Goal: Find specific page/section: Find specific page/section

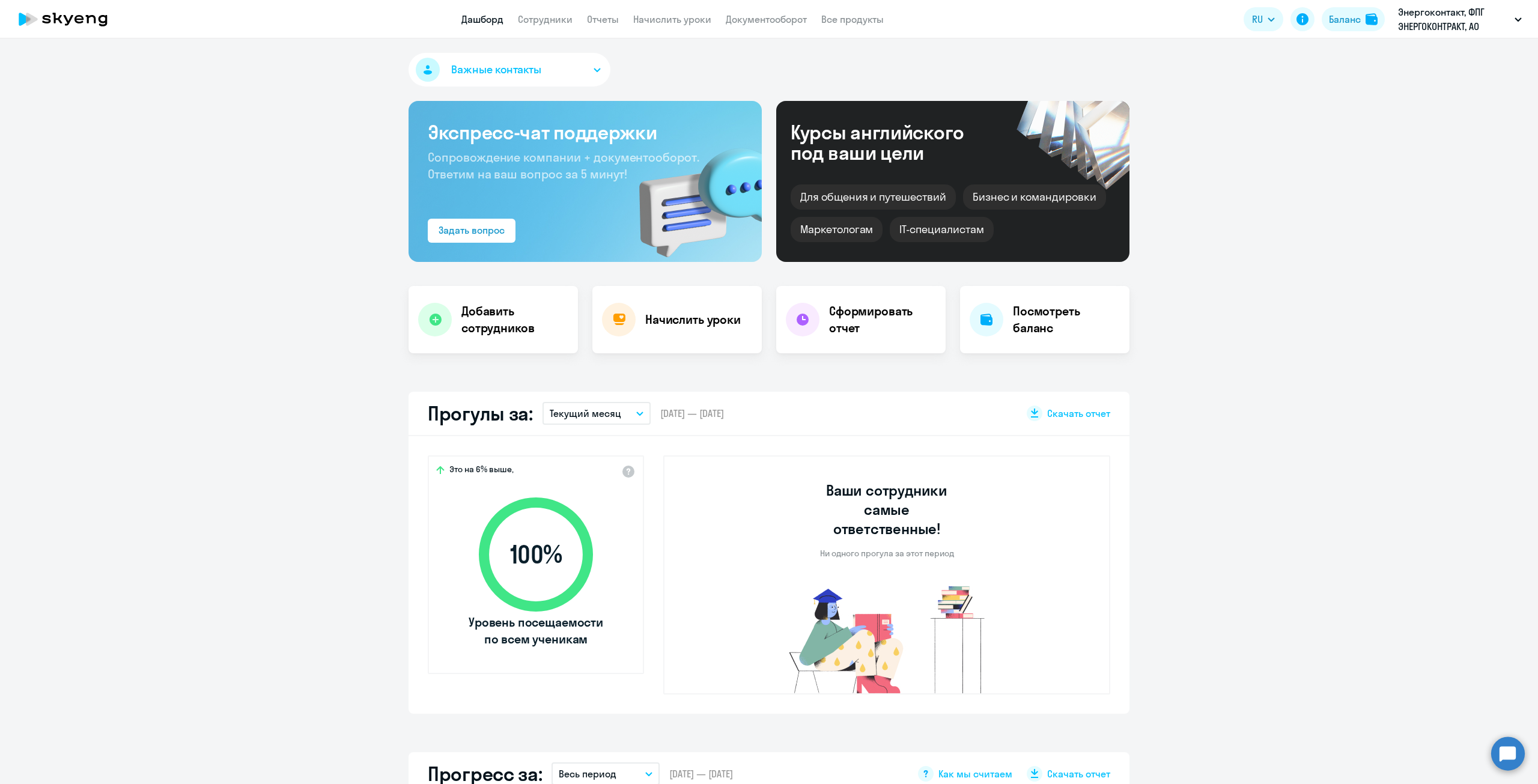
select select "30"
click at [554, 20] on link "Сотрудники" at bounding box center [545, 19] width 55 height 12
select select "30"
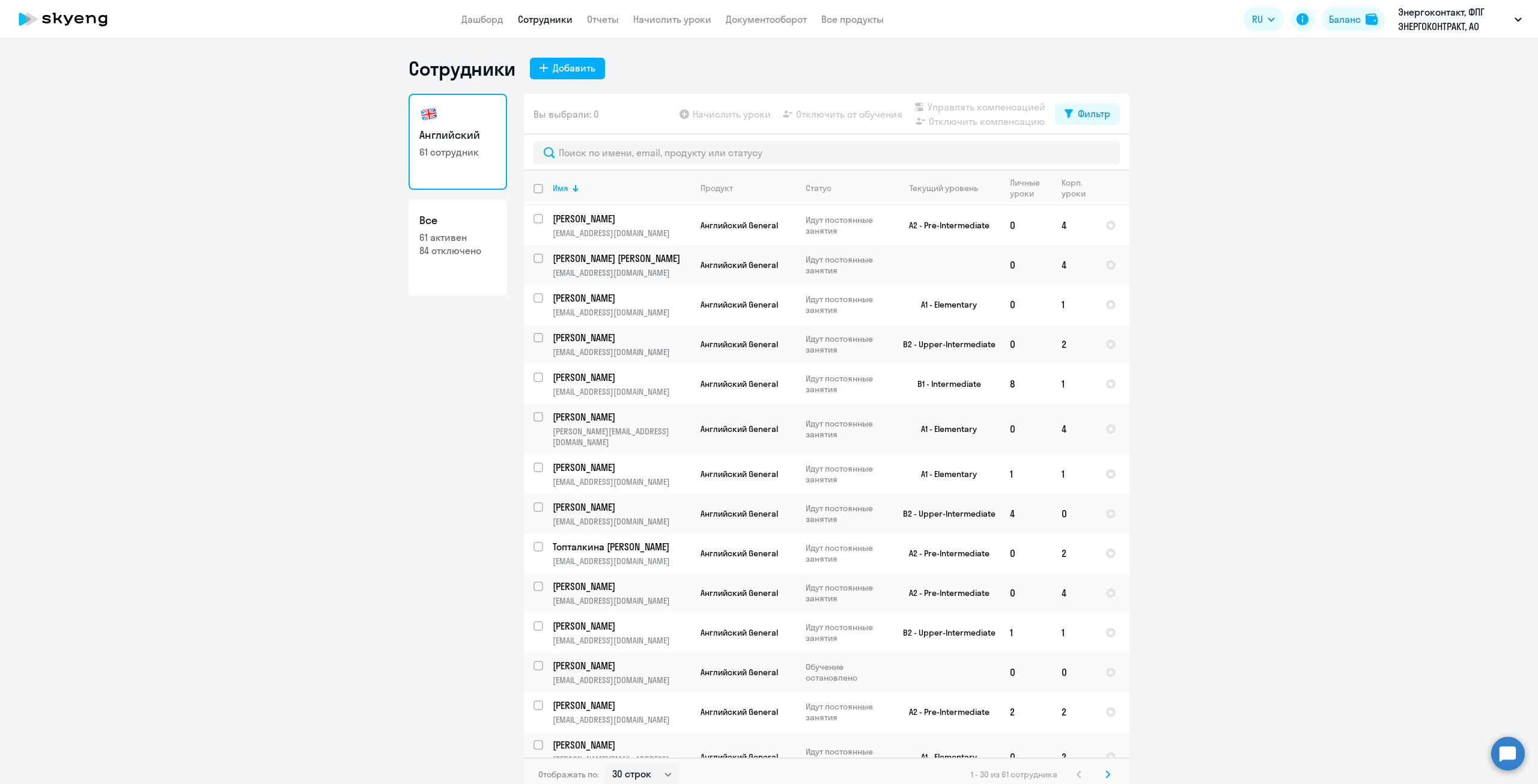
click at [142, 281] on ng-component "Сотрудники Добавить Английский 61 сотрудник Все 61 активен 84 отключено Вы выбр…" at bounding box center [769, 423] width 1538 height 734
click at [742, 145] on input "text" at bounding box center [827, 152] width 586 height 24
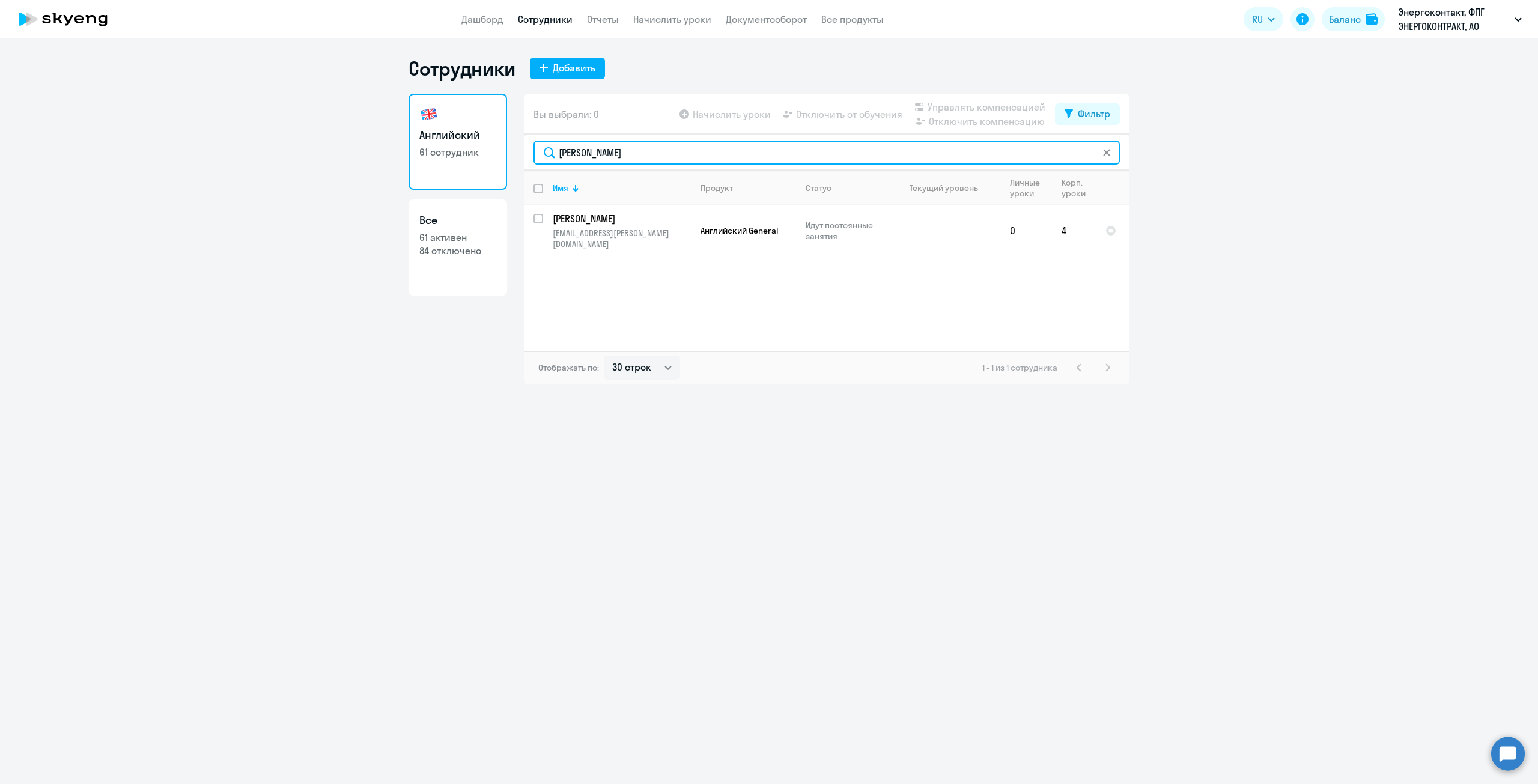
click at [1111, 151] on input "журавлев" at bounding box center [827, 152] width 586 height 24
drag, startPoint x: 1065, startPoint y: 153, endPoint x: 487, endPoint y: 149, distance: 578.0
click at [487, 149] on div "Английский 61 сотрудник Все 61 активен 84 отключено Вы выбрали: 0 Начислить уро…" at bounding box center [769, 239] width 721 height 290
type input "капралова"
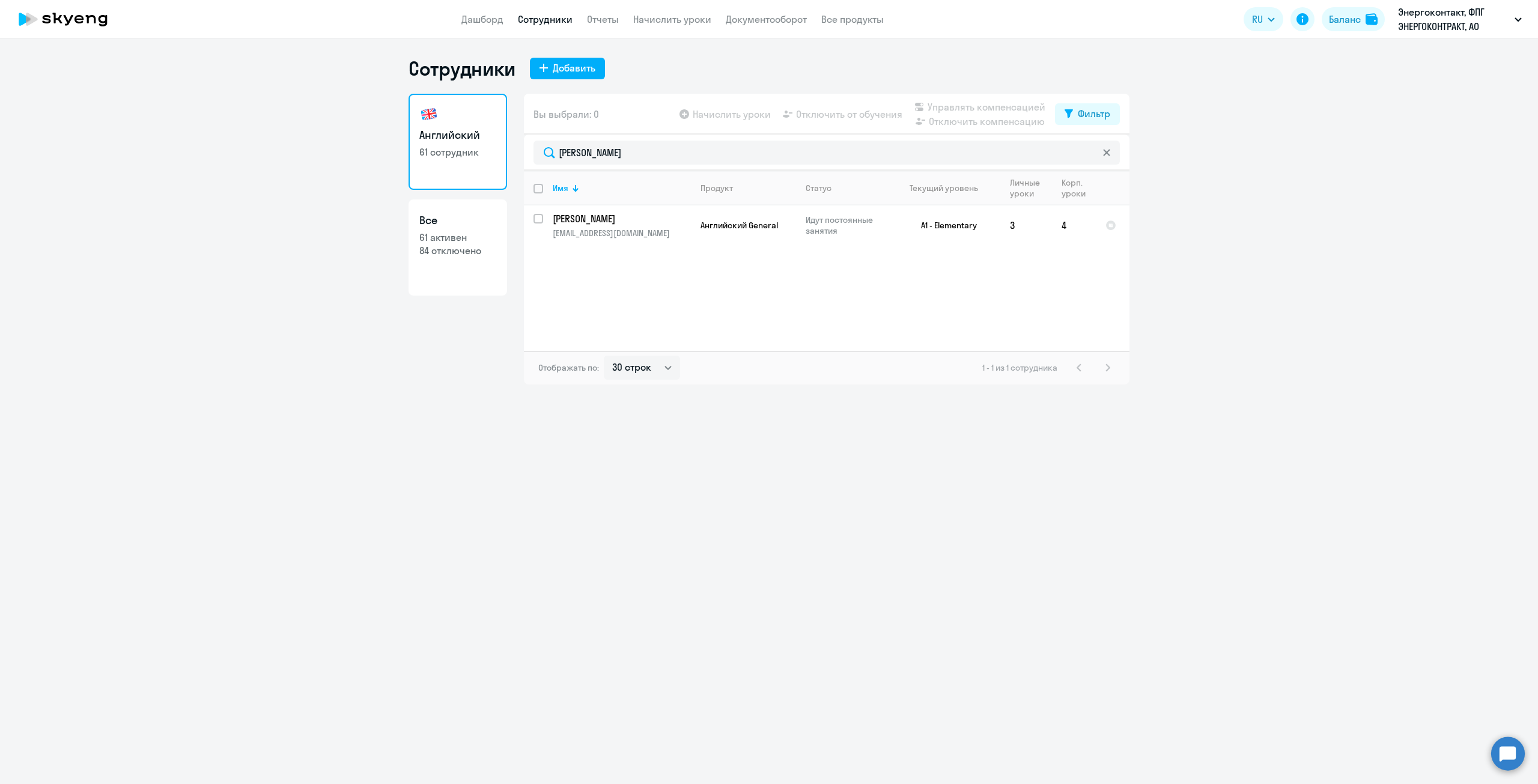
click at [1105, 152] on icon at bounding box center [1106, 152] width 7 height 7
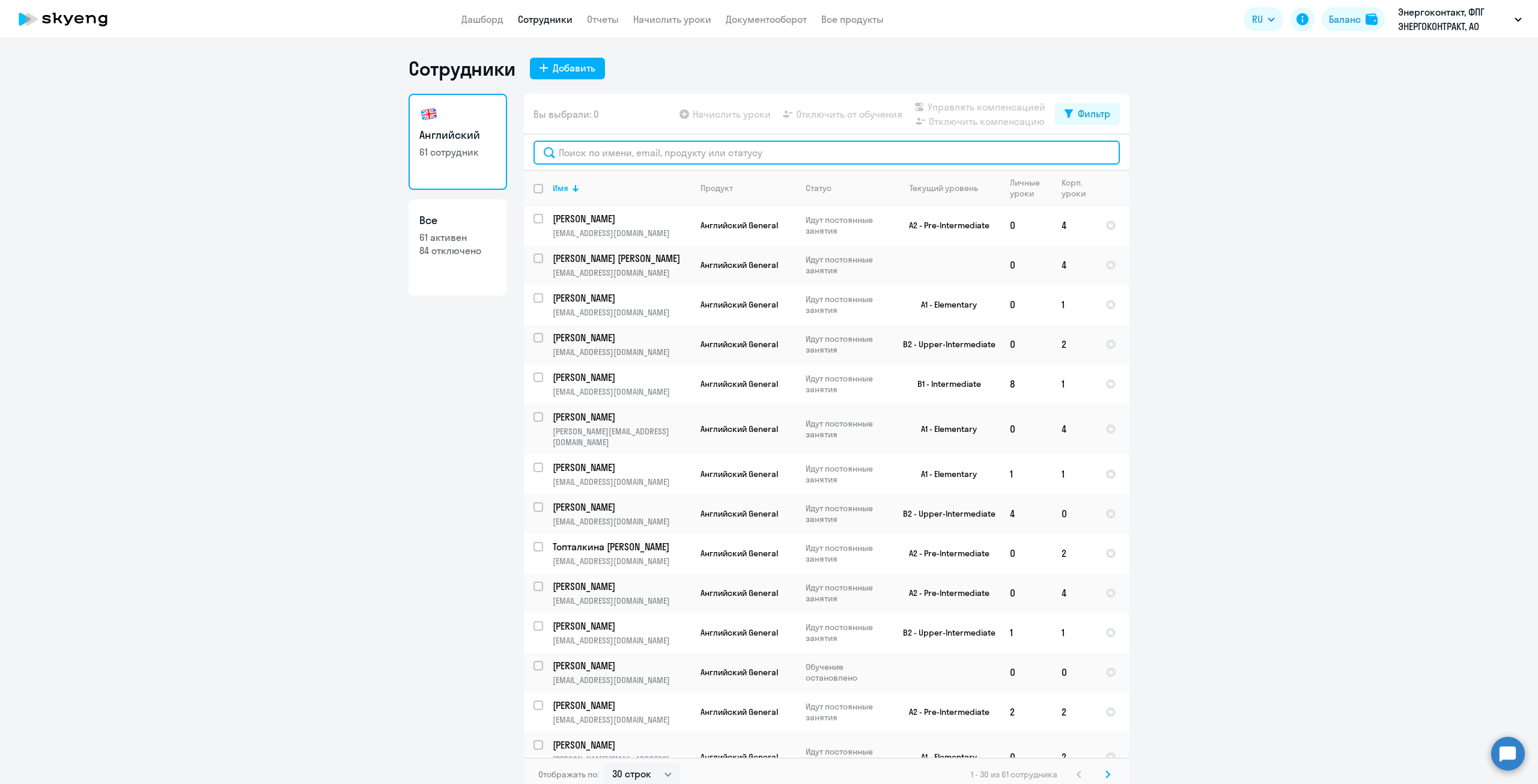
click at [964, 141] on input "text" at bounding box center [827, 152] width 586 height 24
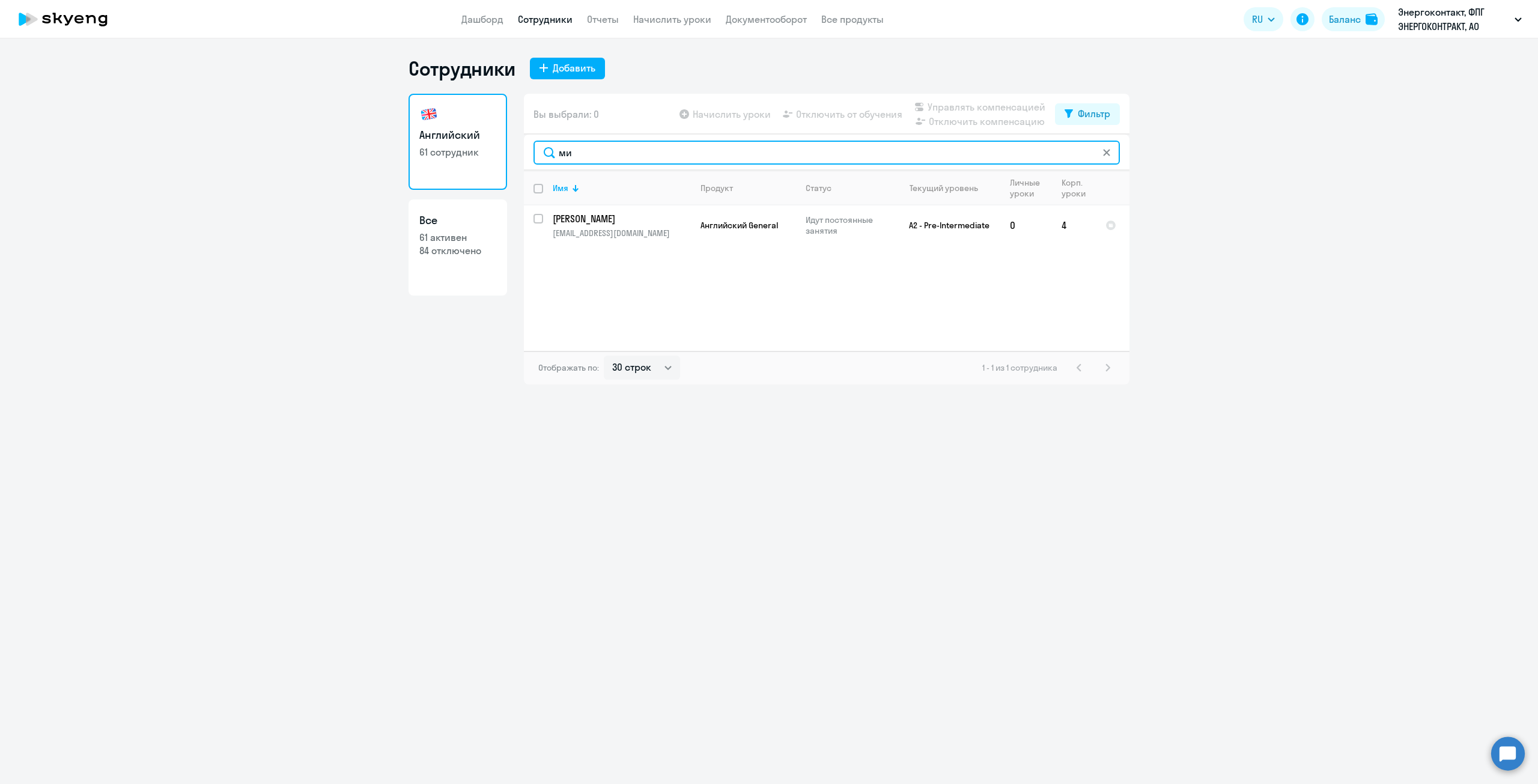
type input "м"
type input "душевс"
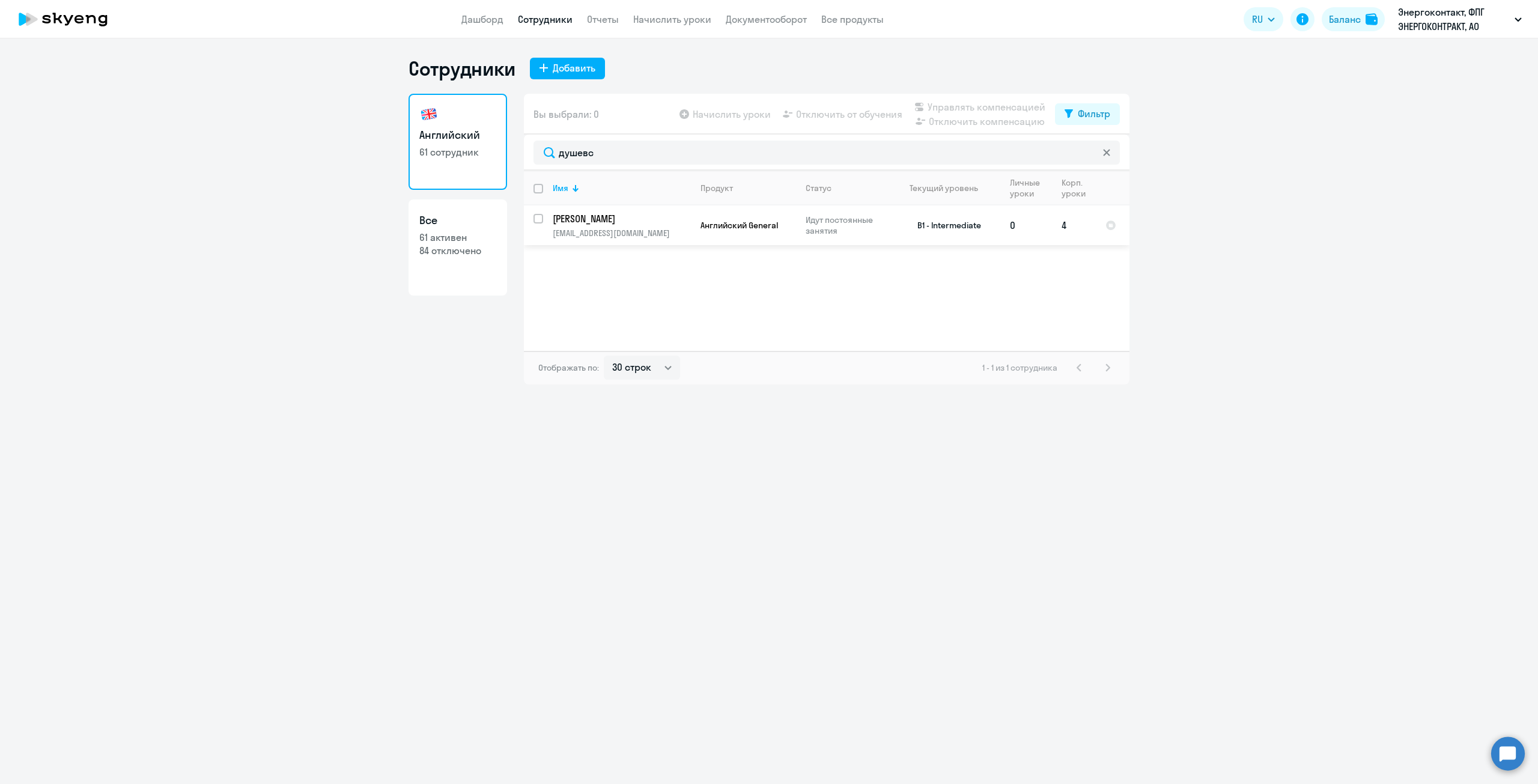
click at [641, 227] on p "[EMAIL_ADDRESS][DOMAIN_NAME]" at bounding box center [622, 232] width 138 height 11
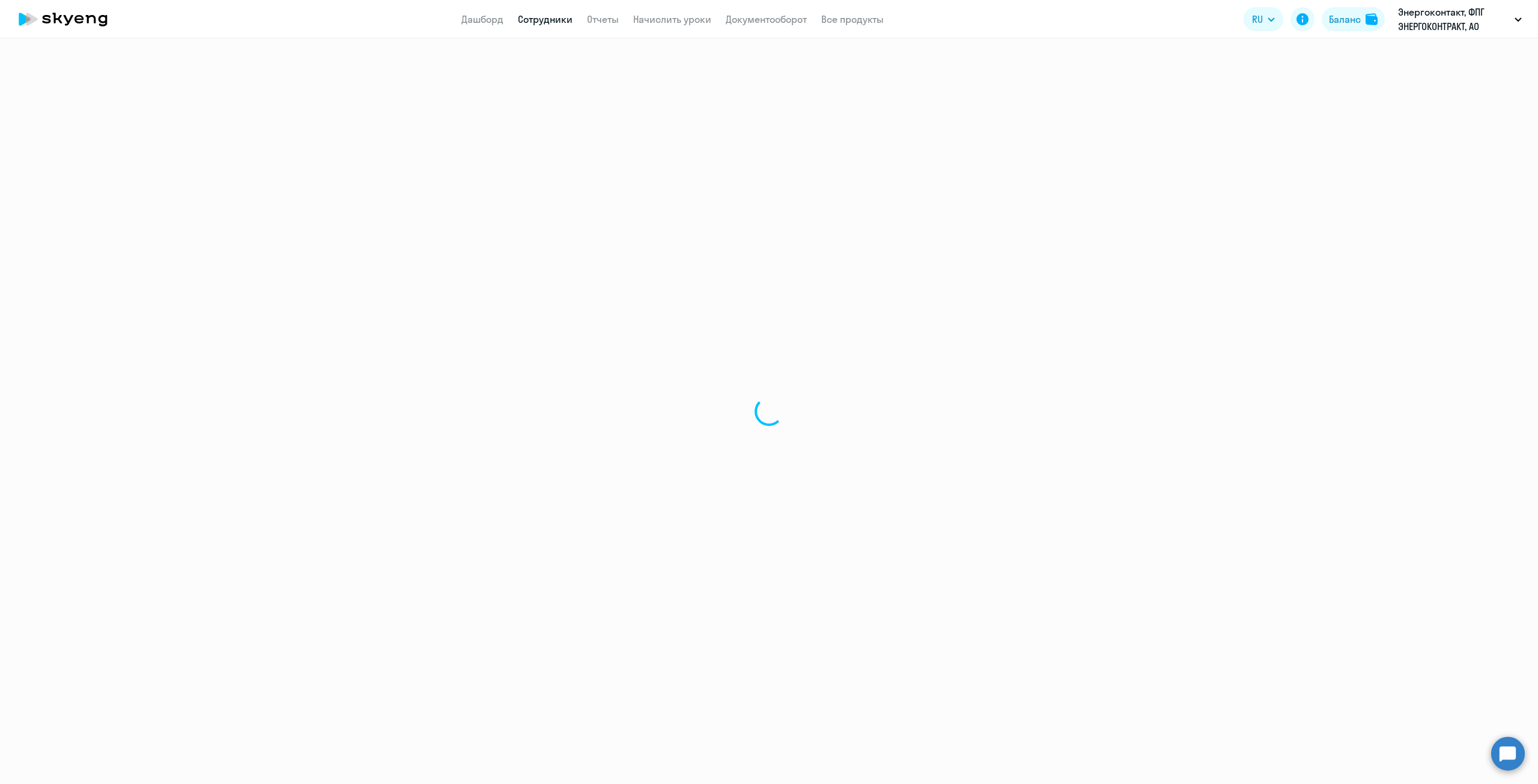
select select "english"
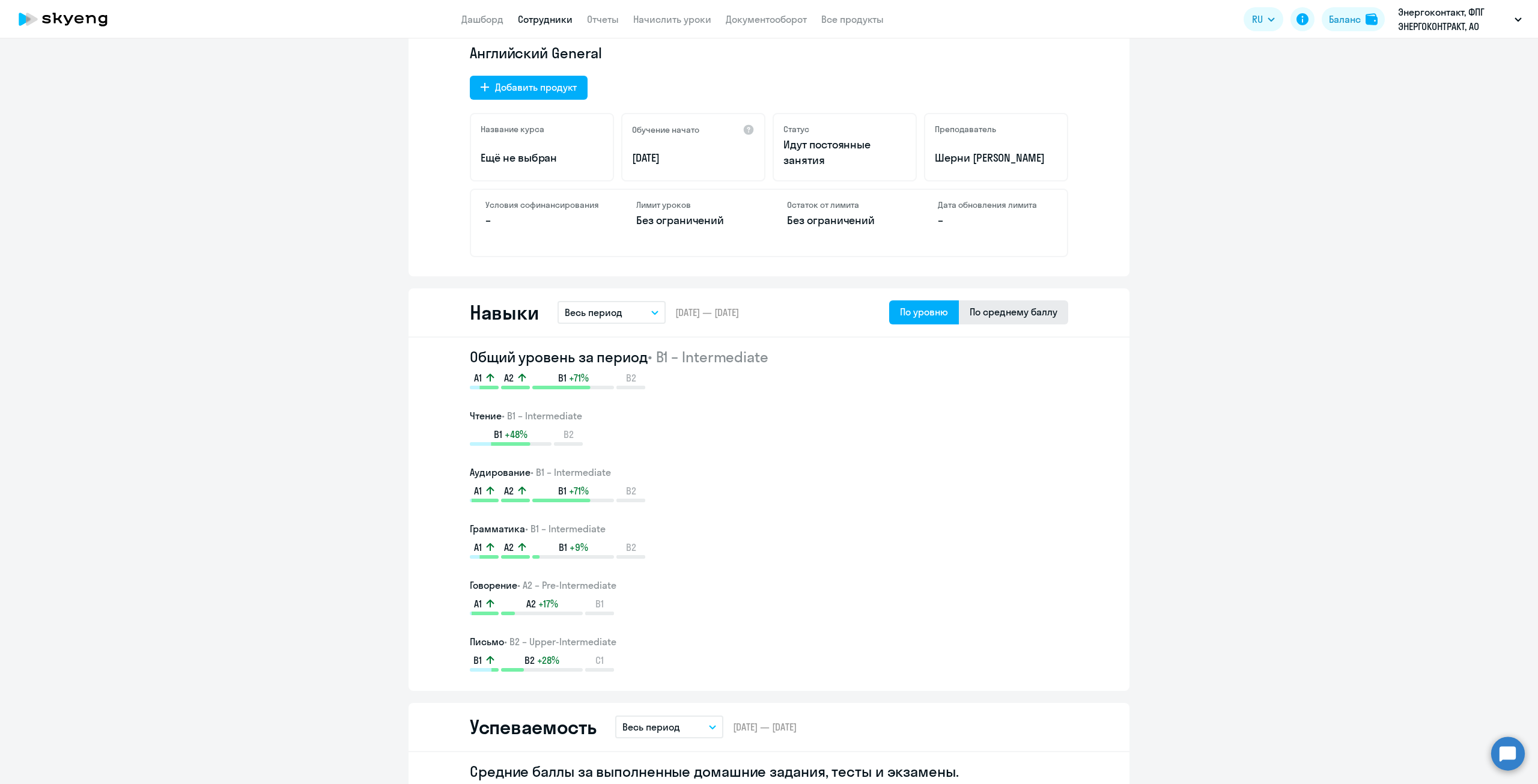
scroll to position [300, 0]
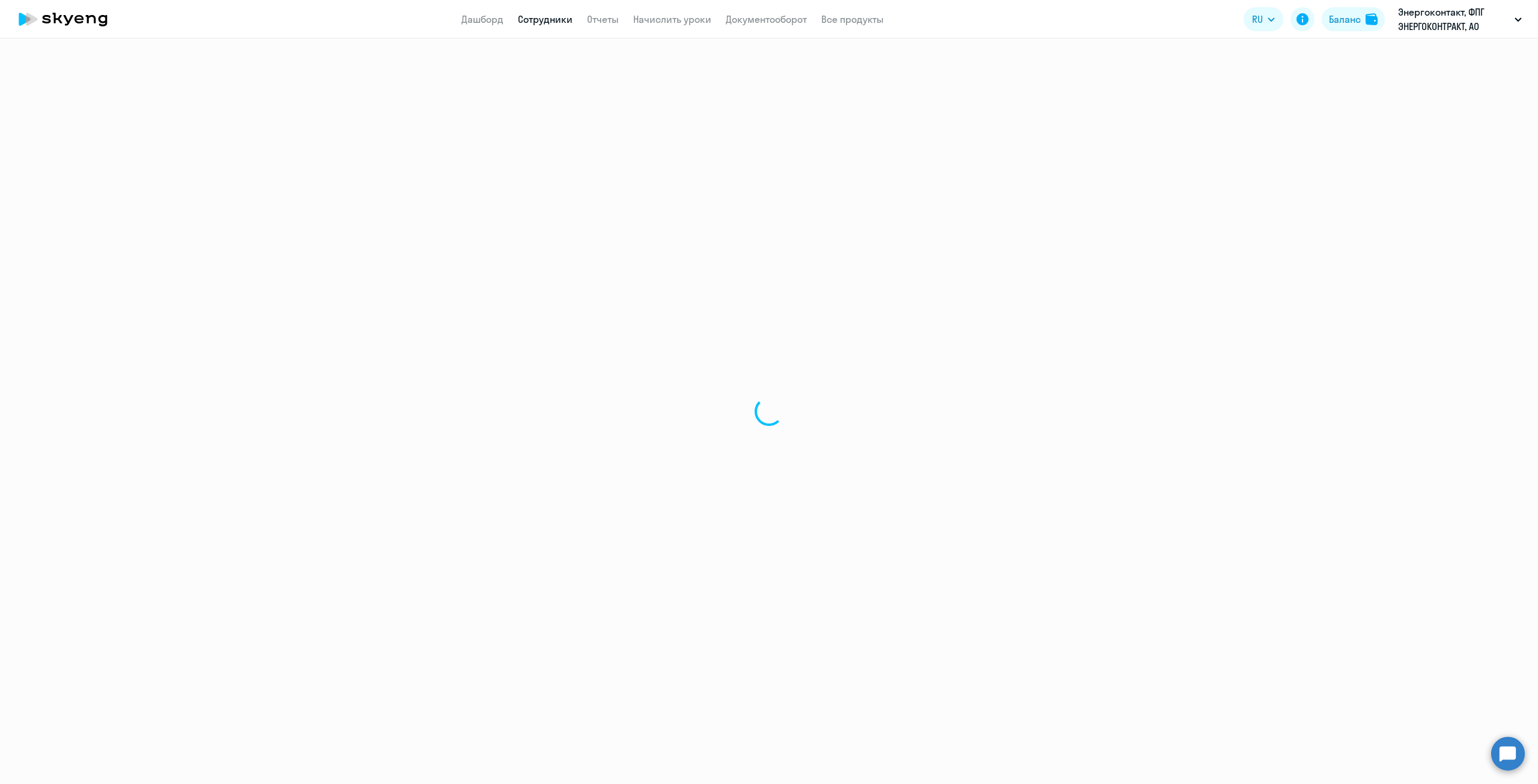
select select "30"
